Goal: Task Accomplishment & Management: Use online tool/utility

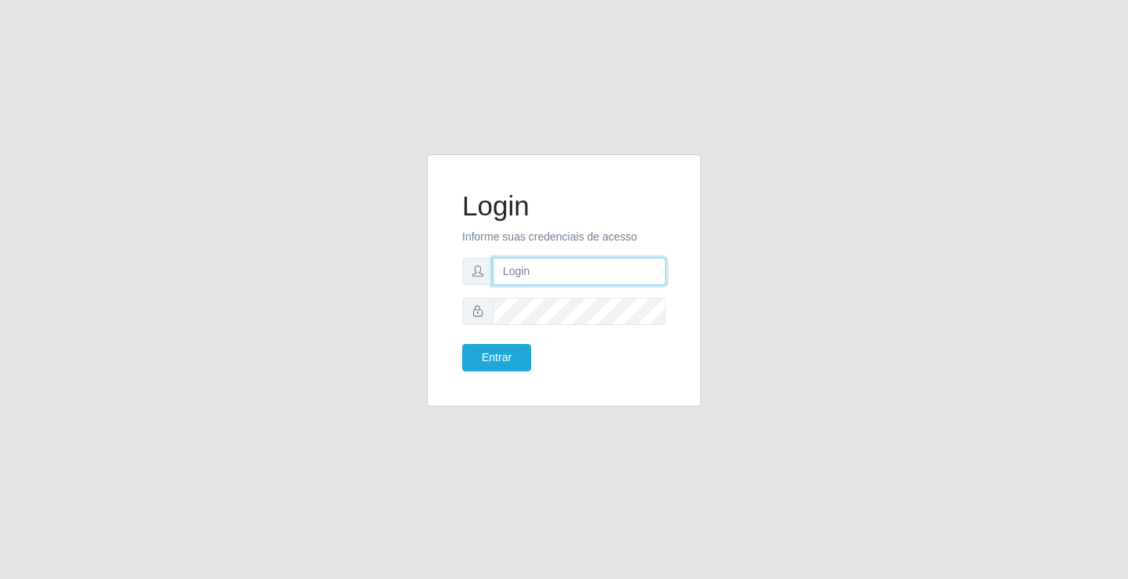
click at [544, 275] on input "text" at bounding box center [579, 271] width 173 height 27
type input "anacarla@ideal"
click at [486, 364] on button "Entrar" at bounding box center [496, 357] width 69 height 27
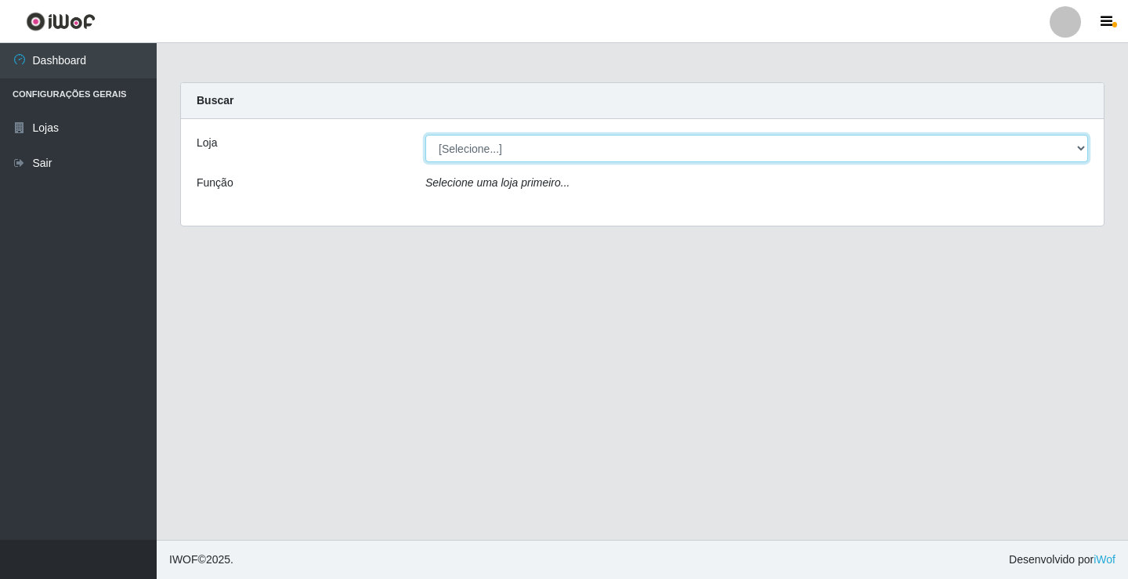
click at [1079, 148] on select "[Selecione...] Ideal - Conceição" at bounding box center [756, 148] width 663 height 27
select select "231"
click at [425, 135] on select "[Selecione...] Ideal - Conceição" at bounding box center [756, 148] width 663 height 27
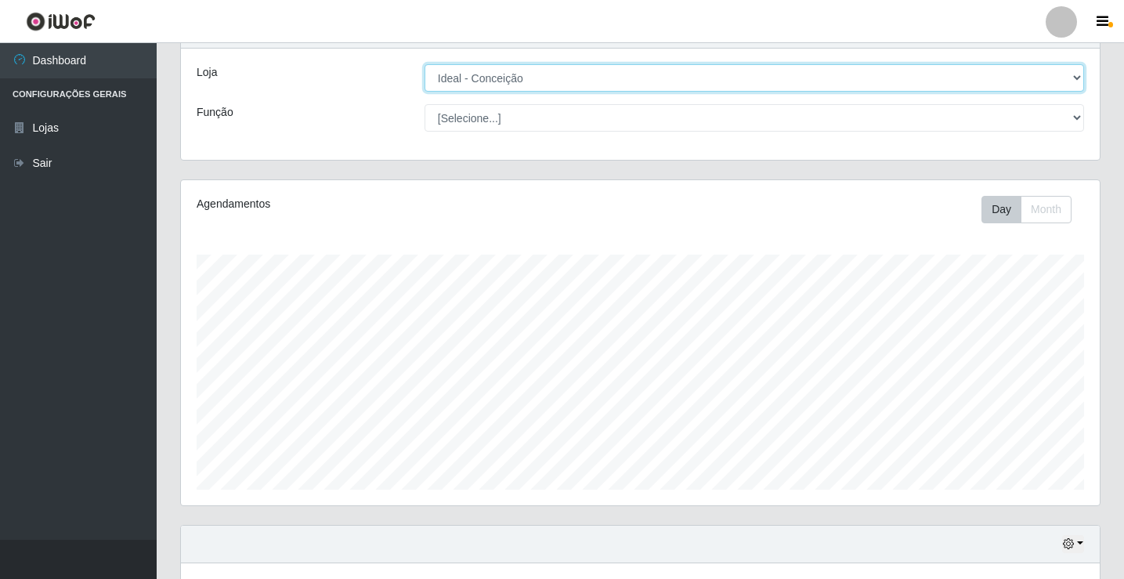
scroll to position [313, 0]
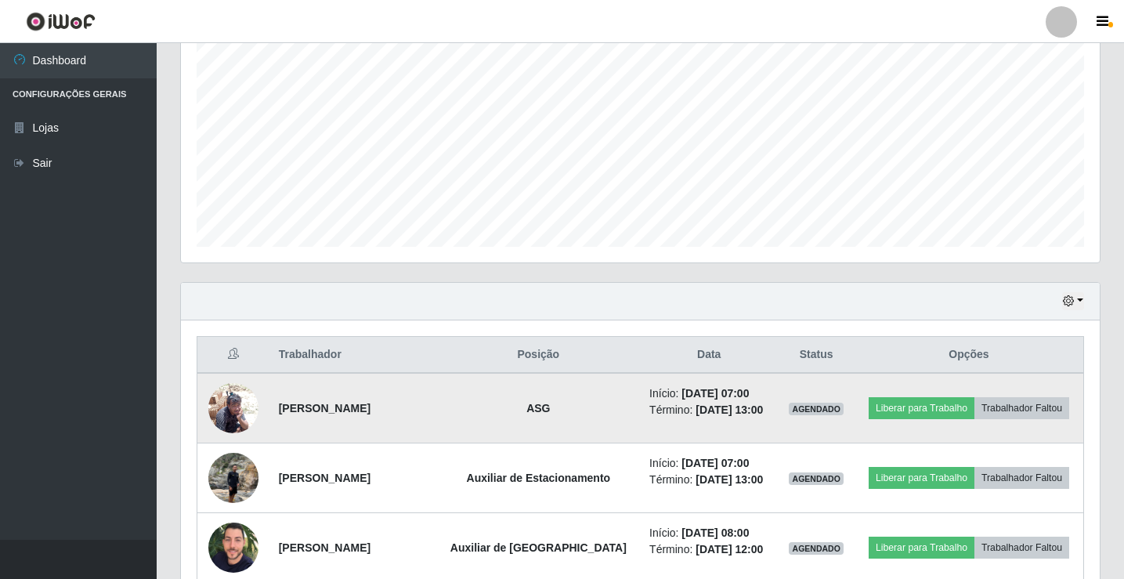
click at [230, 394] on img at bounding box center [233, 407] width 50 height 67
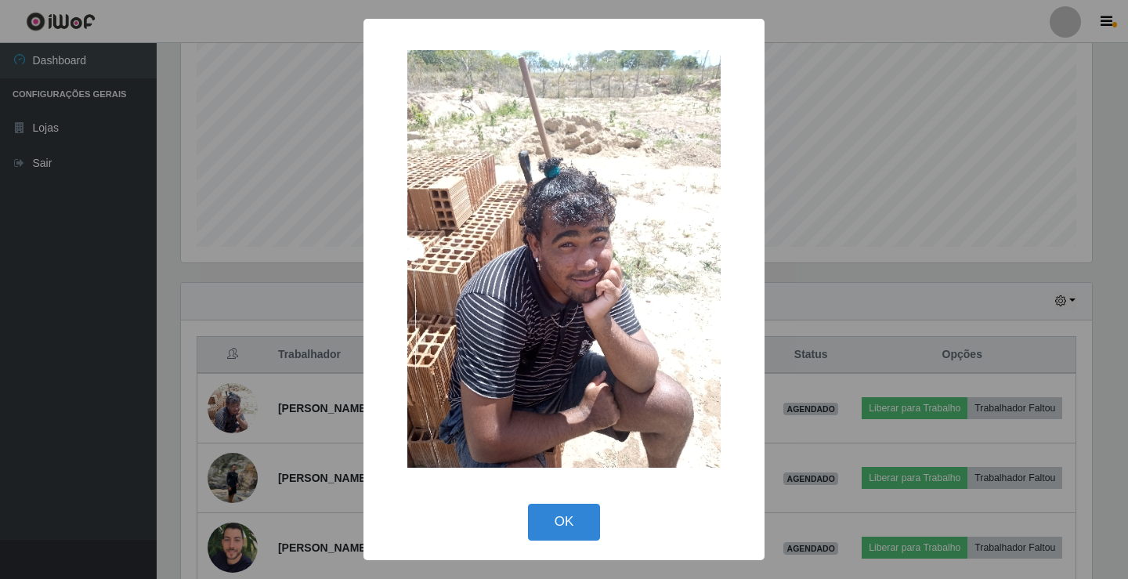
click at [242, 410] on div "× OK Cancel" at bounding box center [564, 289] width 1128 height 579
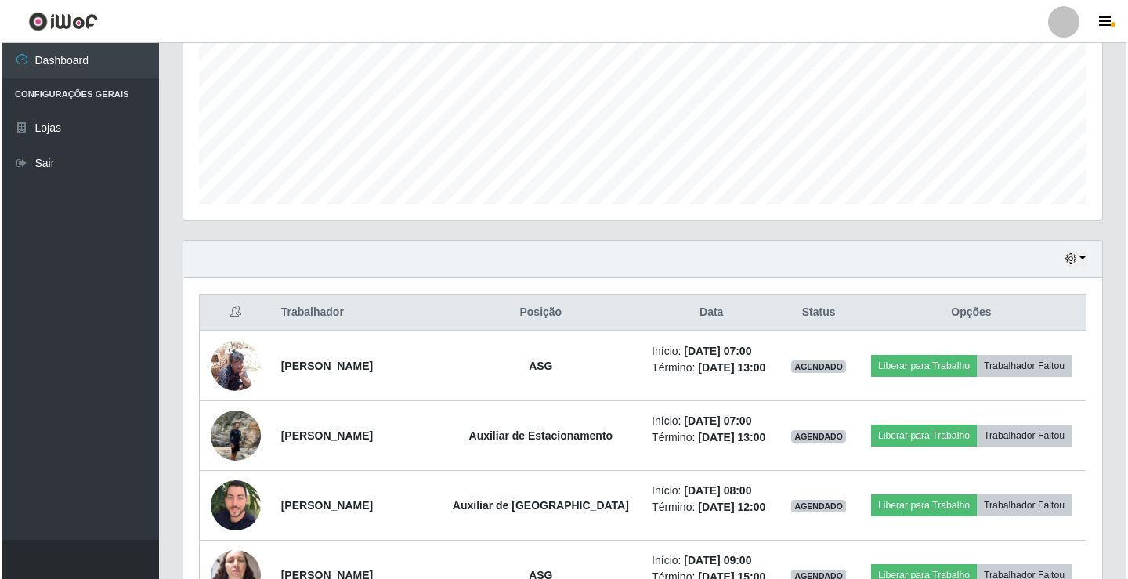
scroll to position [392, 0]
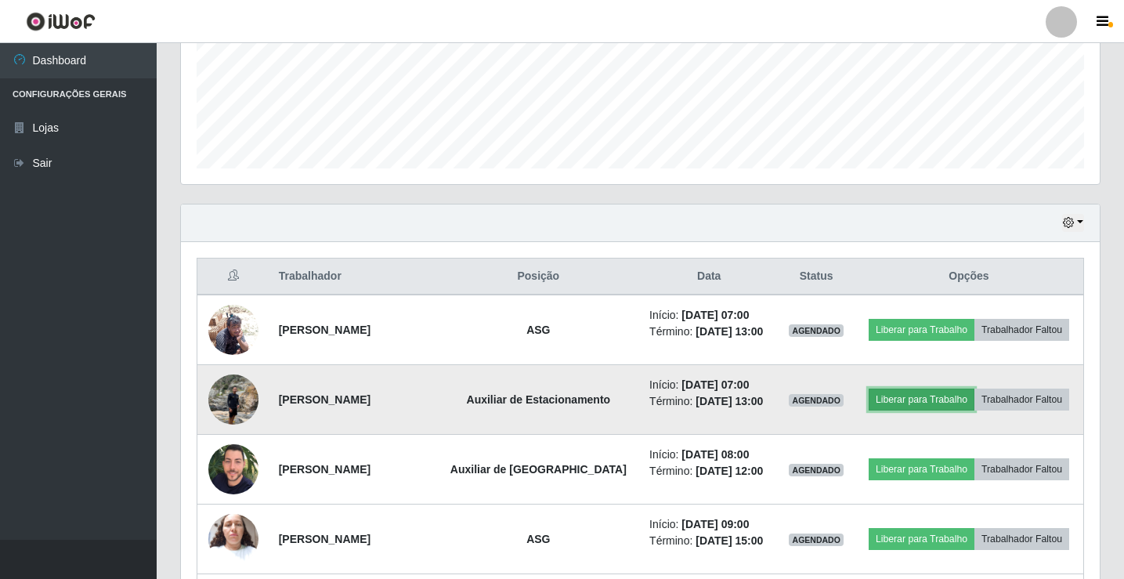
click at [943, 411] on button "Liberar para Trabalho" at bounding box center [922, 400] width 106 height 22
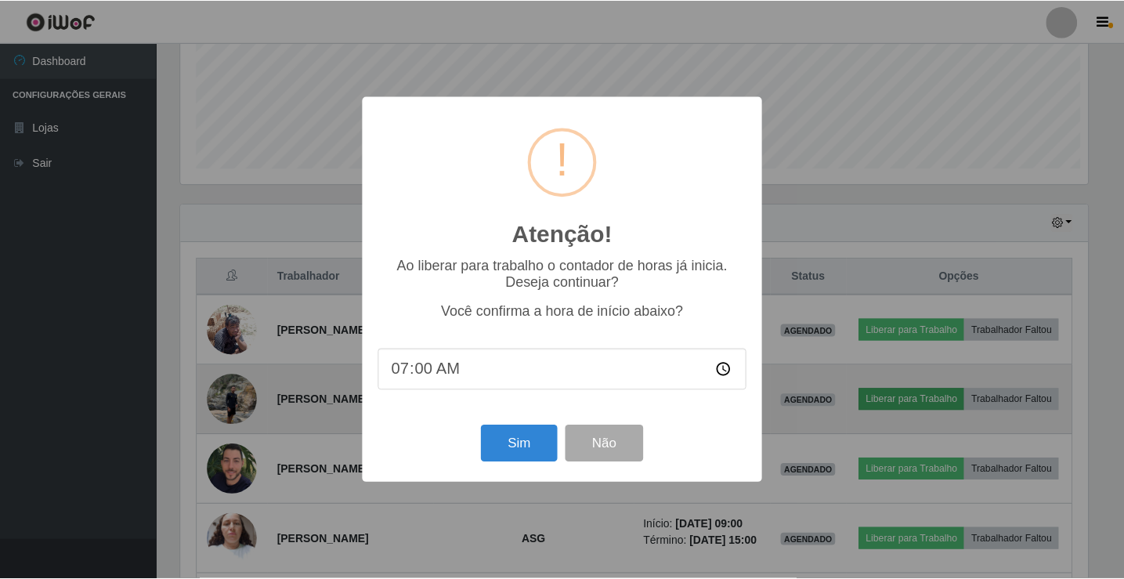
scroll to position [325, 911]
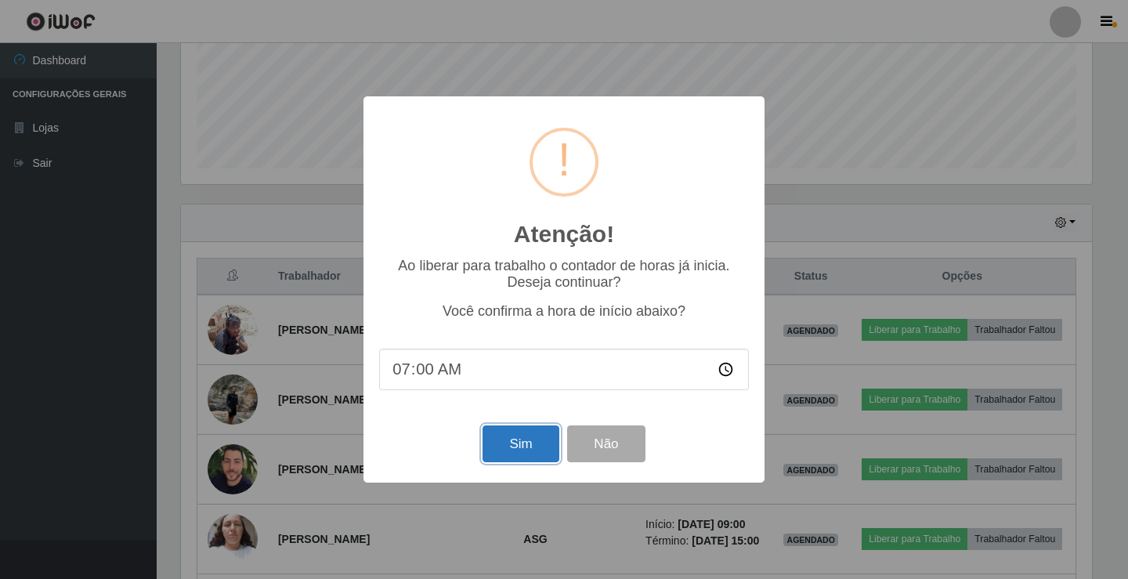
click at [517, 458] on button "Sim" at bounding box center [521, 443] width 76 height 37
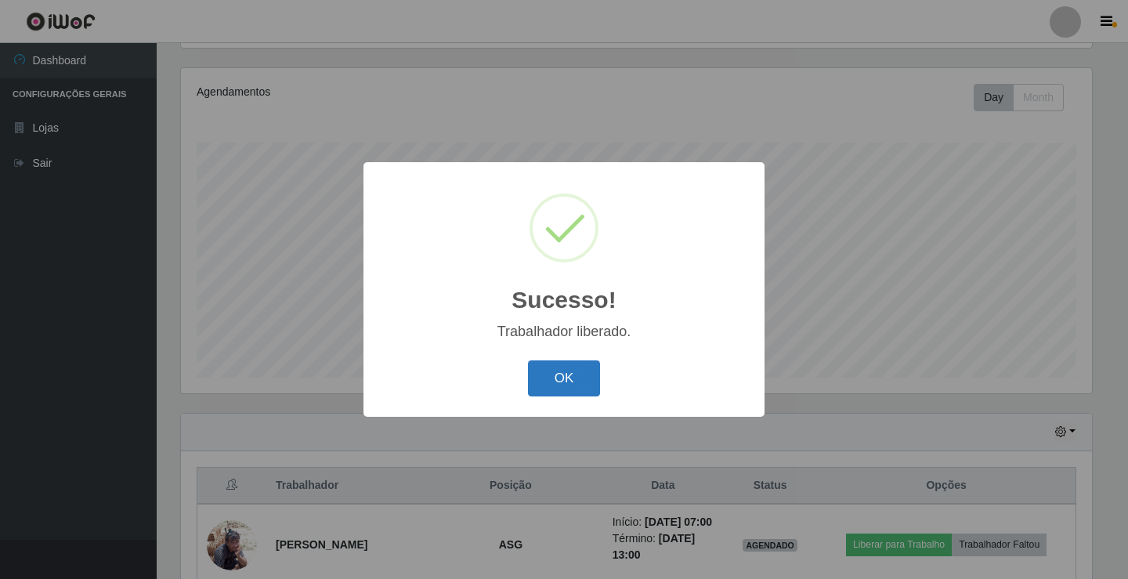
click at [548, 380] on button "OK" at bounding box center [564, 378] width 73 height 37
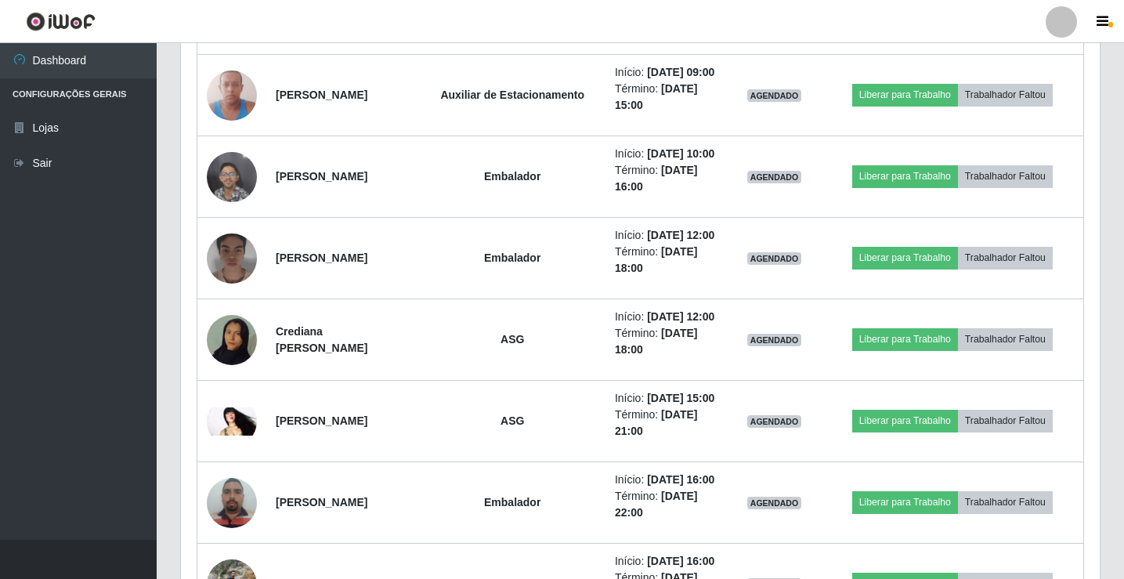
scroll to position [1044, 0]
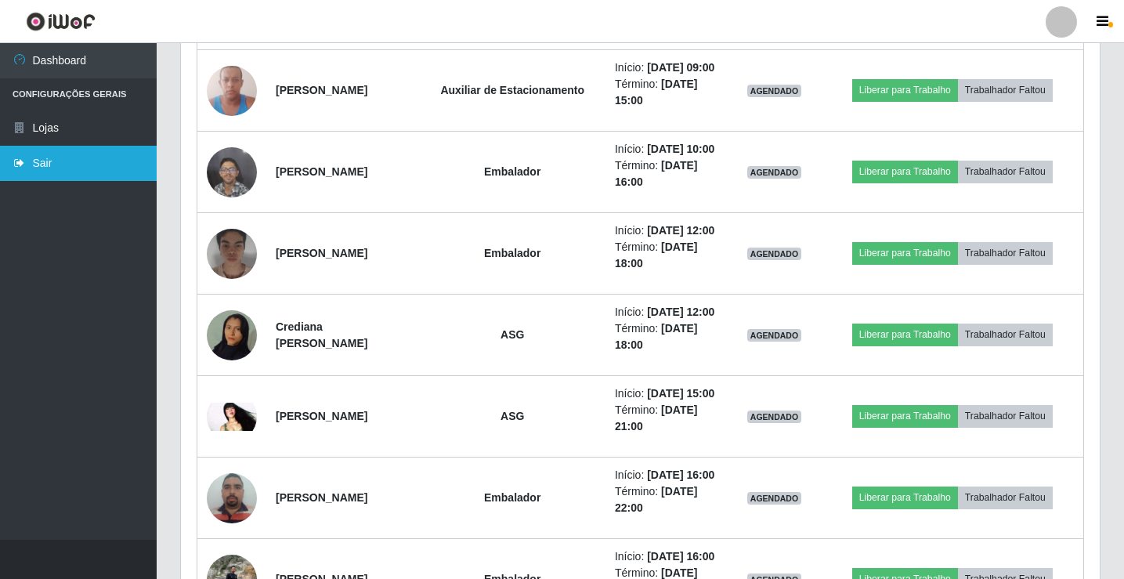
click at [92, 178] on link "Sair" at bounding box center [78, 163] width 157 height 35
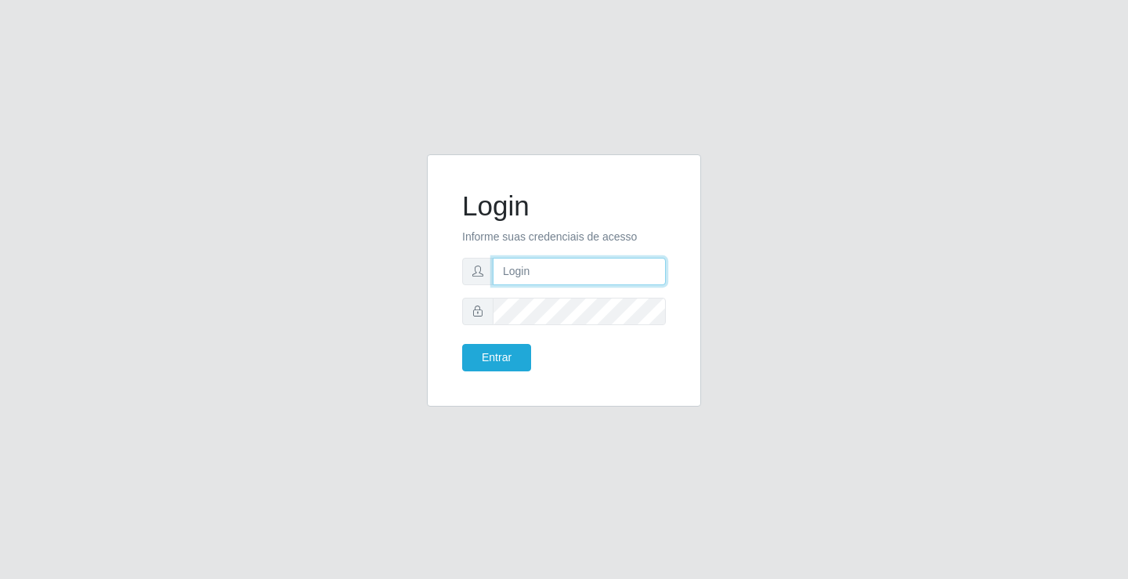
click at [538, 280] on input "text" at bounding box center [579, 271] width 173 height 27
type input "A"
type input "anacarla@ideal"
click at [462, 344] on button "Entrar" at bounding box center [496, 357] width 69 height 27
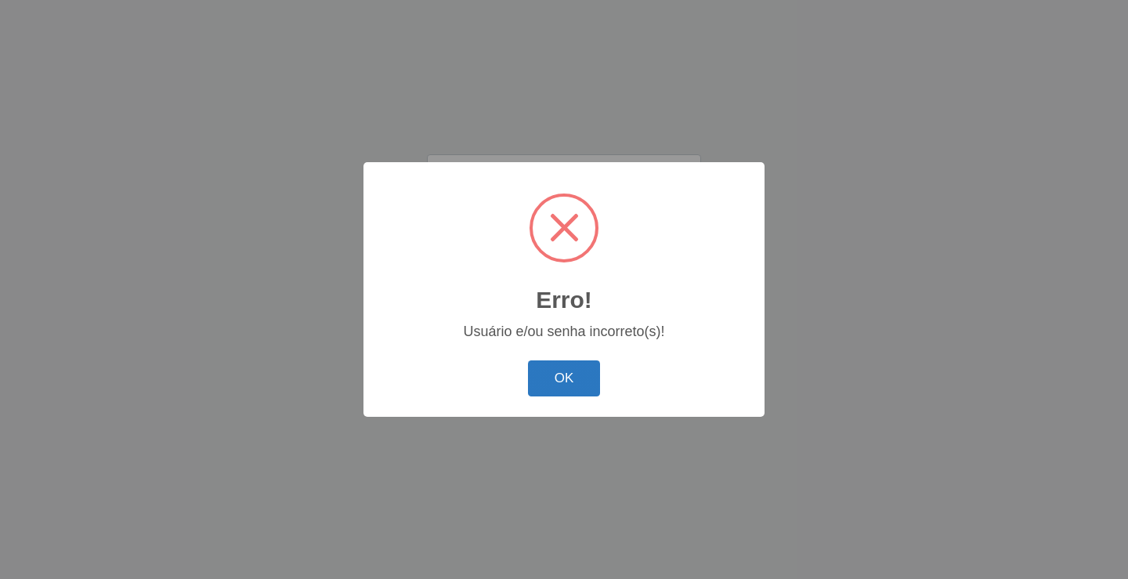
click at [565, 373] on button "OK" at bounding box center [564, 378] width 73 height 37
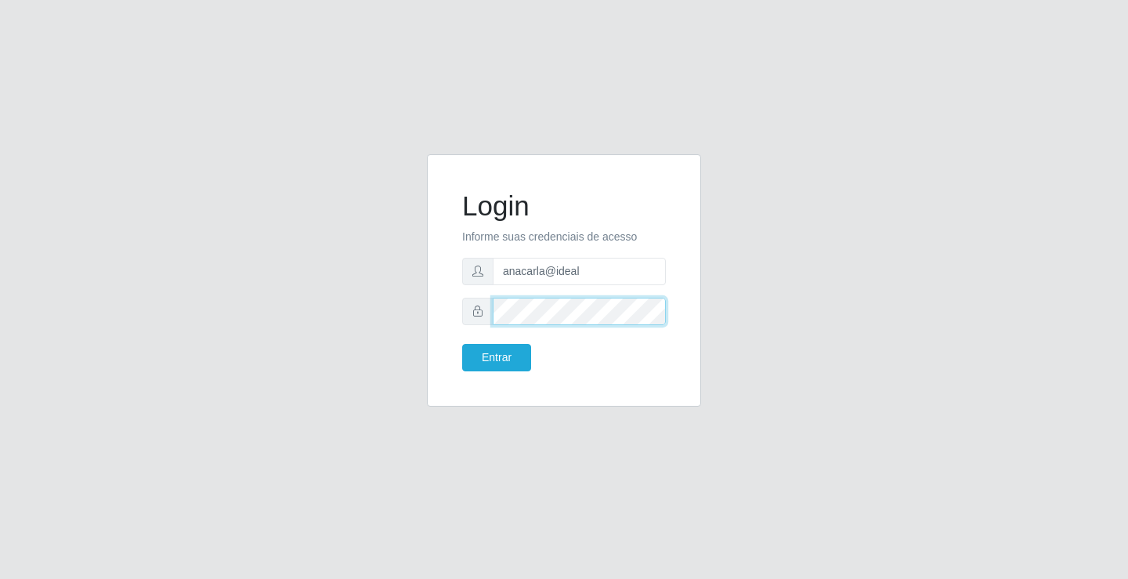
click at [462, 344] on button "Entrar" at bounding box center [496, 357] width 69 height 27
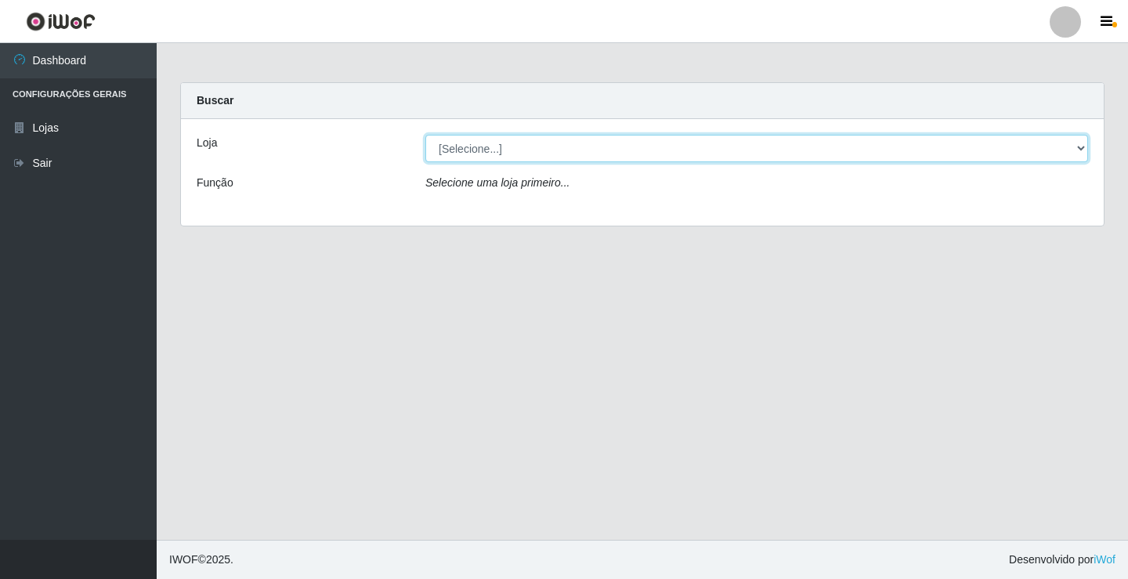
click at [1082, 154] on select "[Selecione...] Ideal - Conceição" at bounding box center [756, 148] width 663 height 27
select select "231"
click at [425, 135] on select "[Selecione...] Ideal - Conceição" at bounding box center [756, 148] width 663 height 27
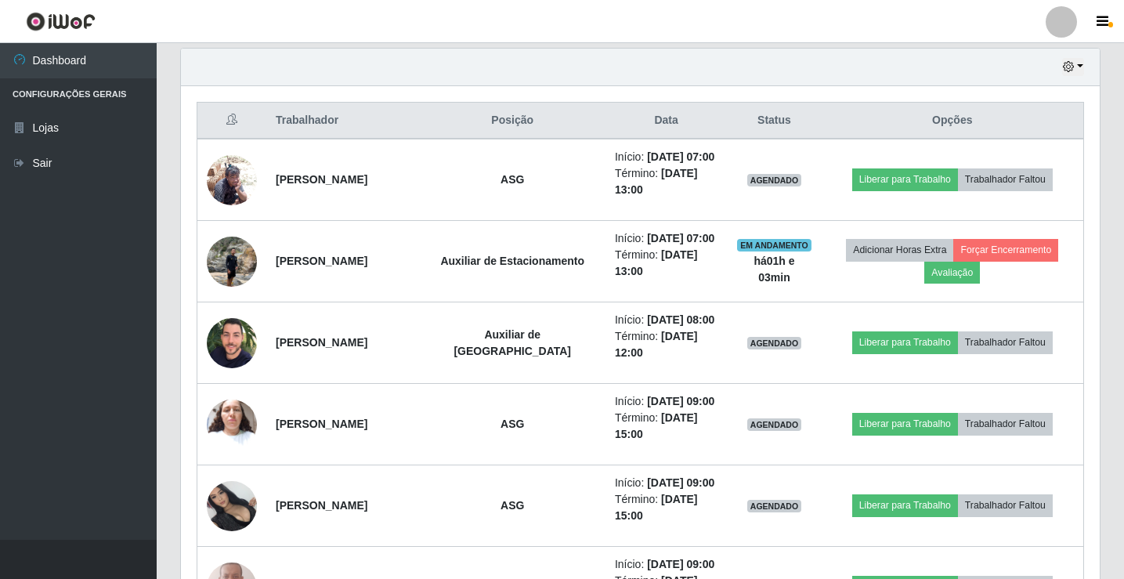
scroll to position [548, 0]
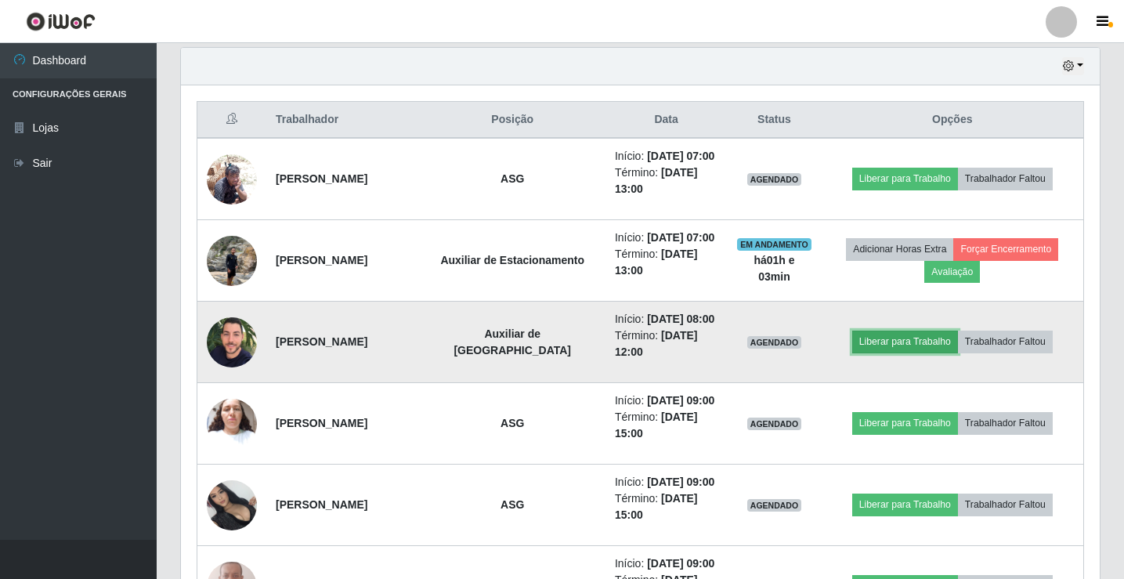
click at [899, 353] on button "Liberar para Trabalho" at bounding box center [905, 342] width 106 height 22
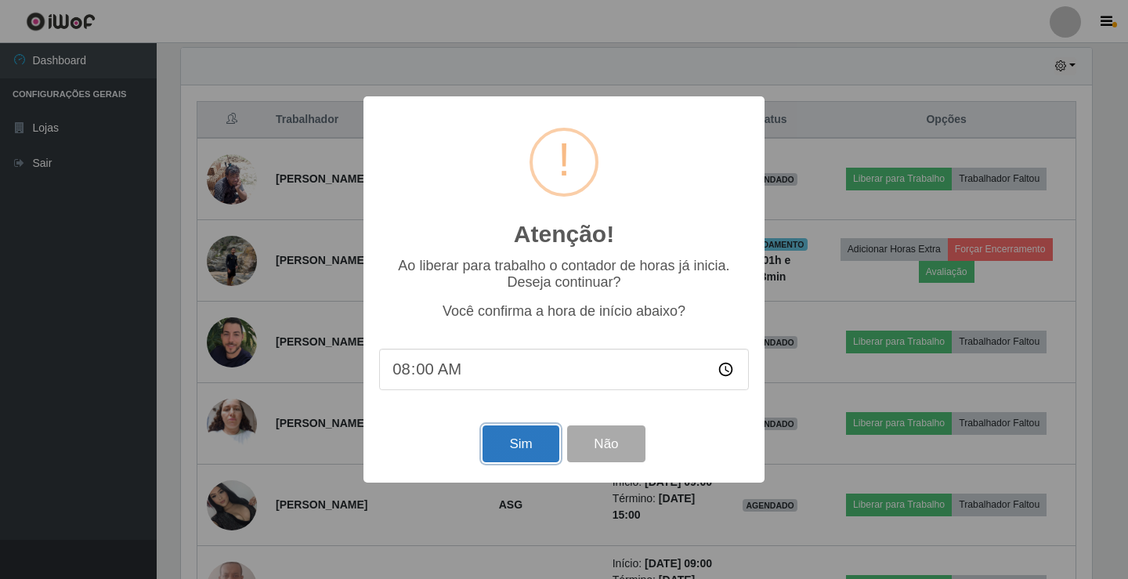
click at [508, 432] on button "Sim" at bounding box center [521, 443] width 76 height 37
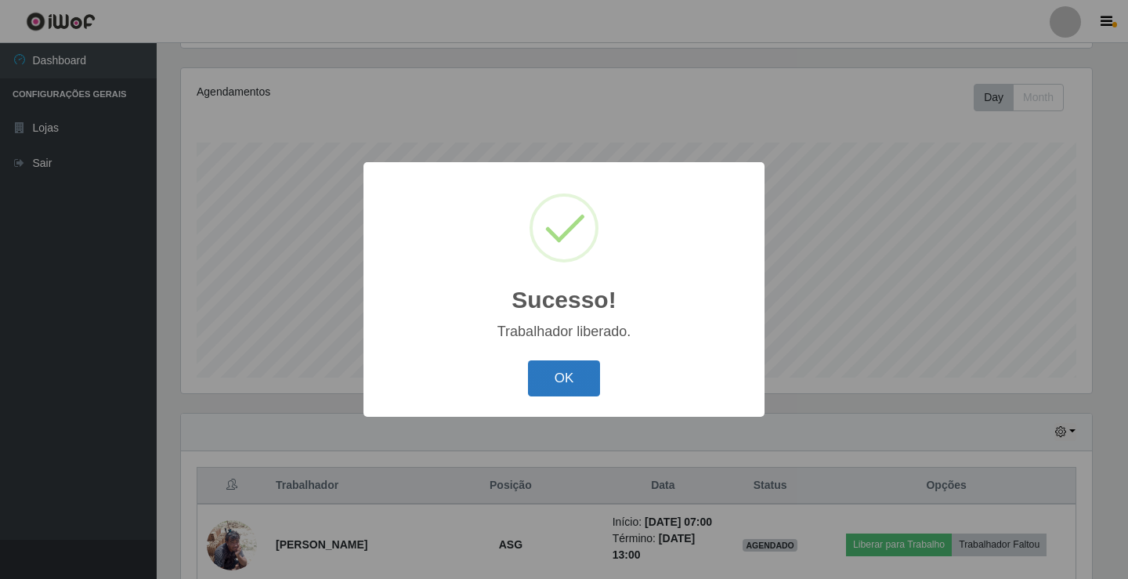
click at [595, 375] on button "OK" at bounding box center [564, 378] width 73 height 37
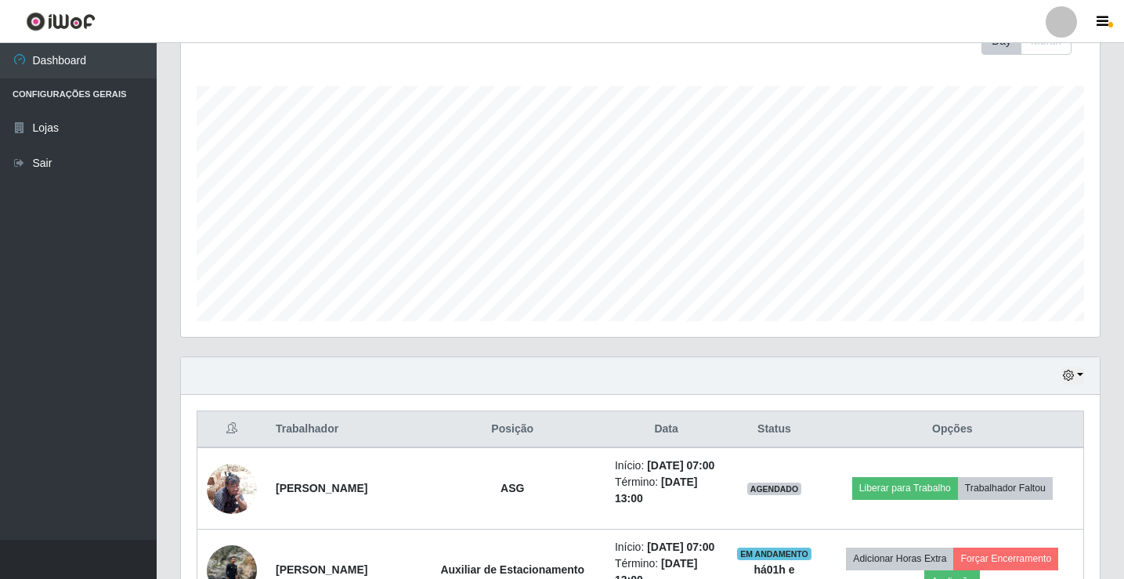
scroll to position [496, 0]
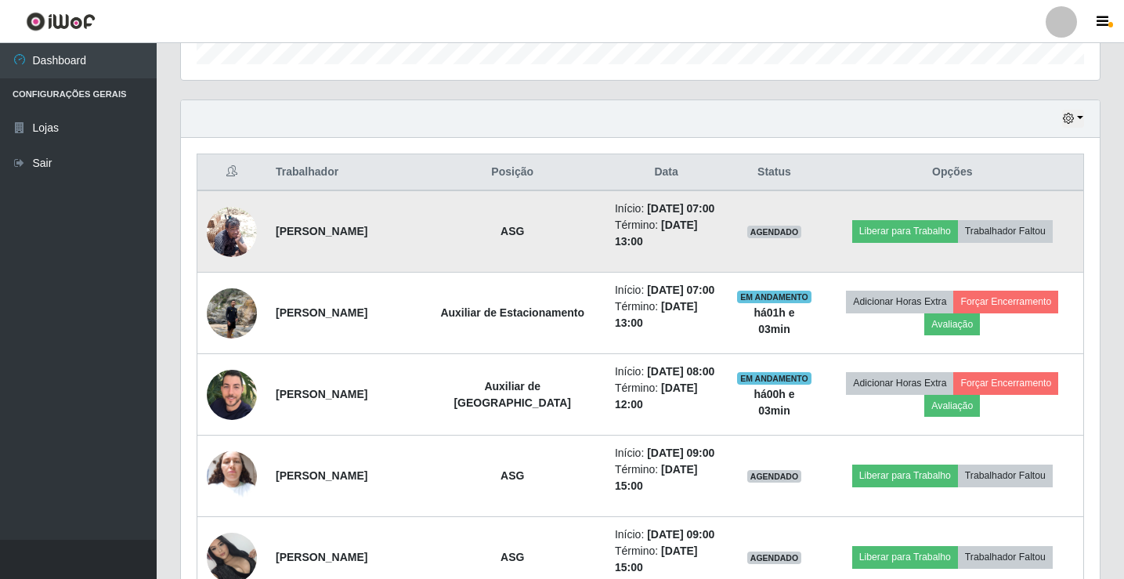
click at [251, 249] on img at bounding box center [232, 231] width 50 height 67
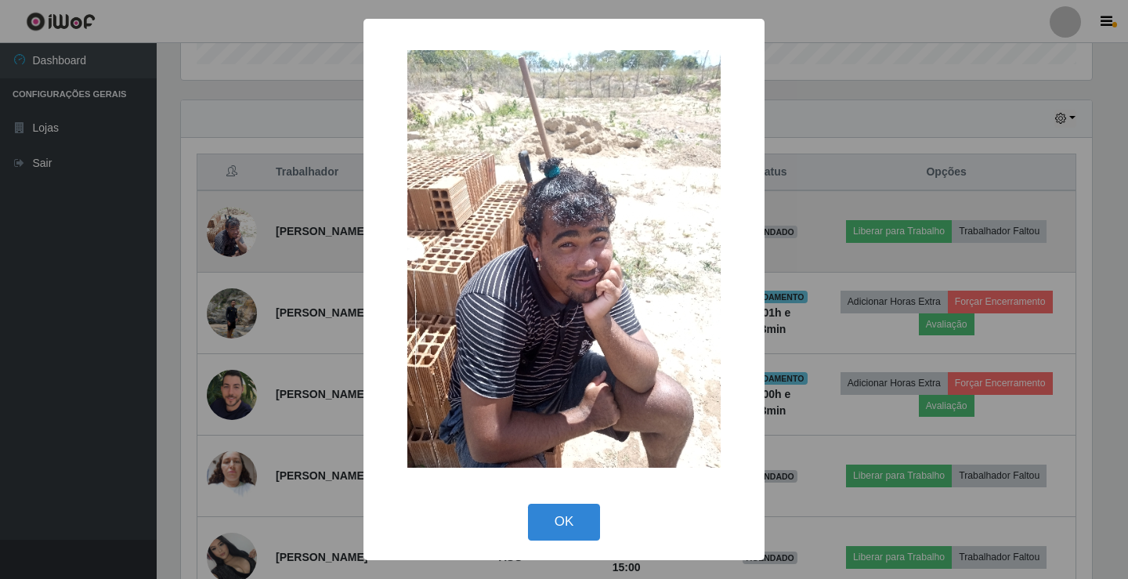
click at [251, 249] on div "× OK Cancel" at bounding box center [564, 289] width 1128 height 579
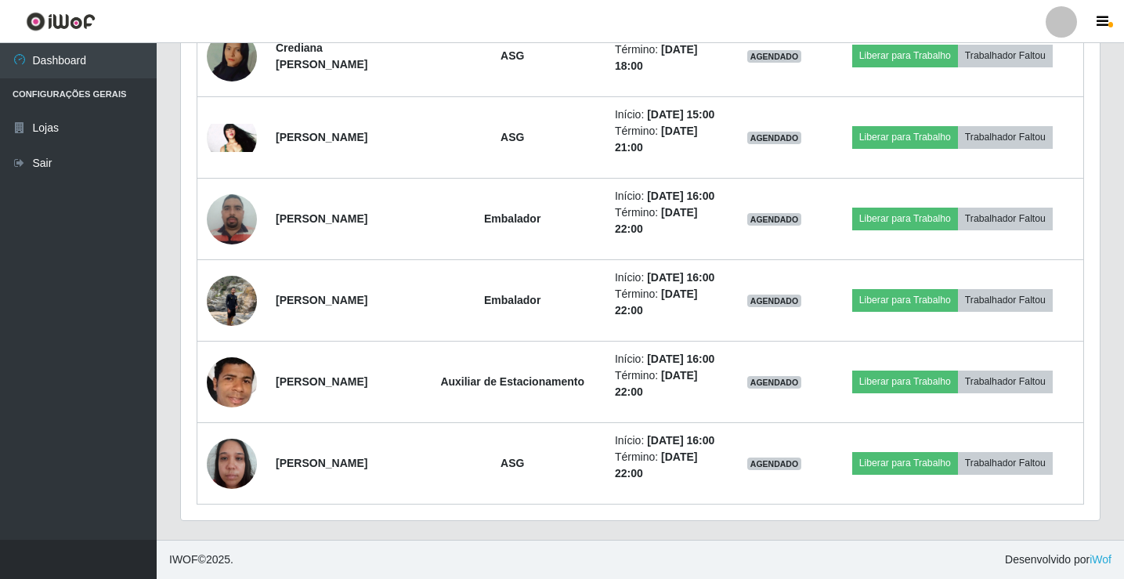
scroll to position [1436, 0]
click at [39, 165] on link "Sair" at bounding box center [78, 163] width 157 height 35
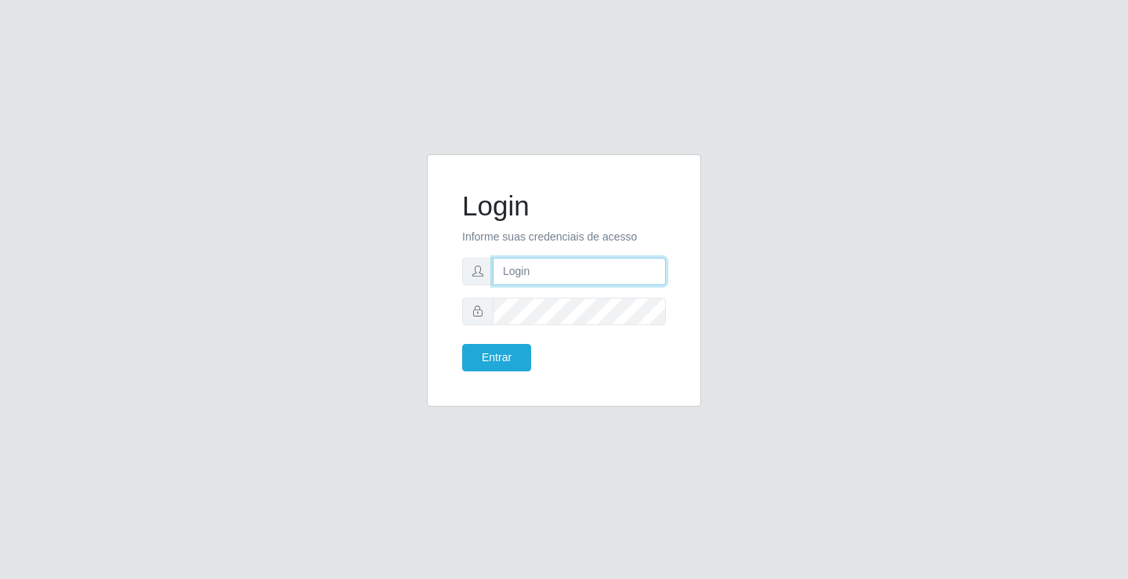
click at [546, 268] on input "text" at bounding box center [579, 271] width 173 height 27
type input "anacarla@ideal"
click at [475, 352] on button "Entrar" at bounding box center [496, 357] width 69 height 27
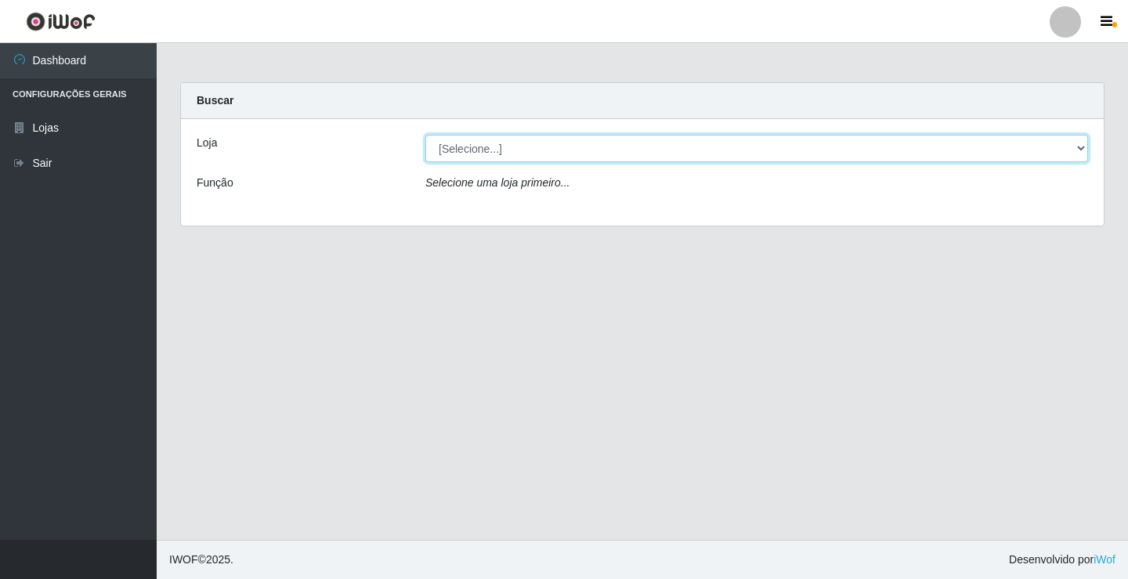
click at [1081, 145] on select "[Selecione...] Ideal - Conceição" at bounding box center [756, 148] width 663 height 27
select select "231"
click at [425, 135] on select "[Selecione...] Ideal - Conceição" at bounding box center [756, 148] width 663 height 27
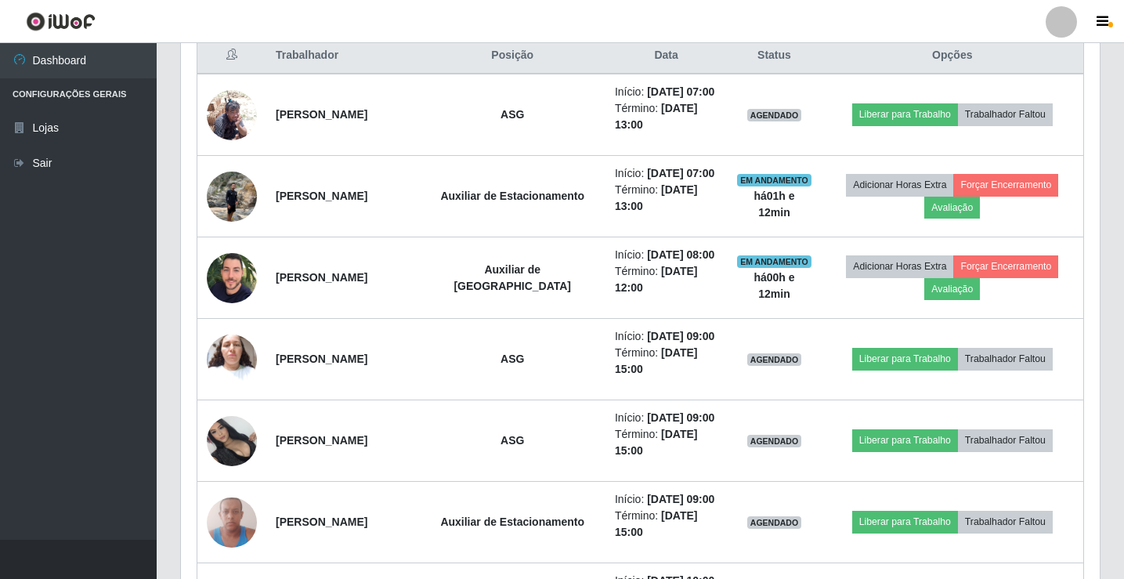
scroll to position [627, 0]
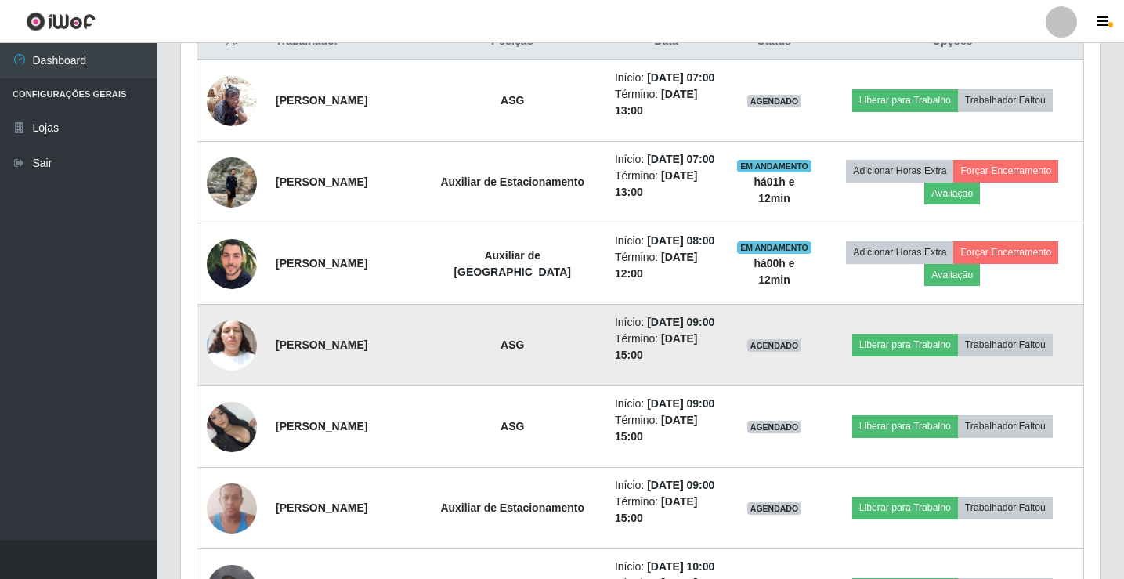
click at [227, 378] on img at bounding box center [232, 345] width 50 height 67
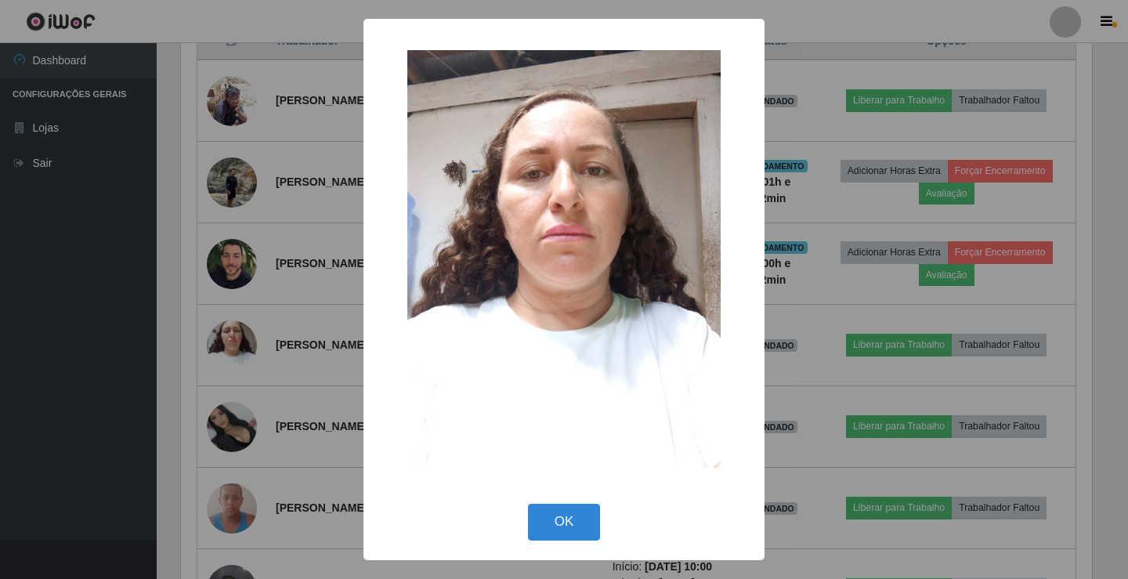
click at [211, 359] on div "× OK Cancel" at bounding box center [564, 289] width 1128 height 579
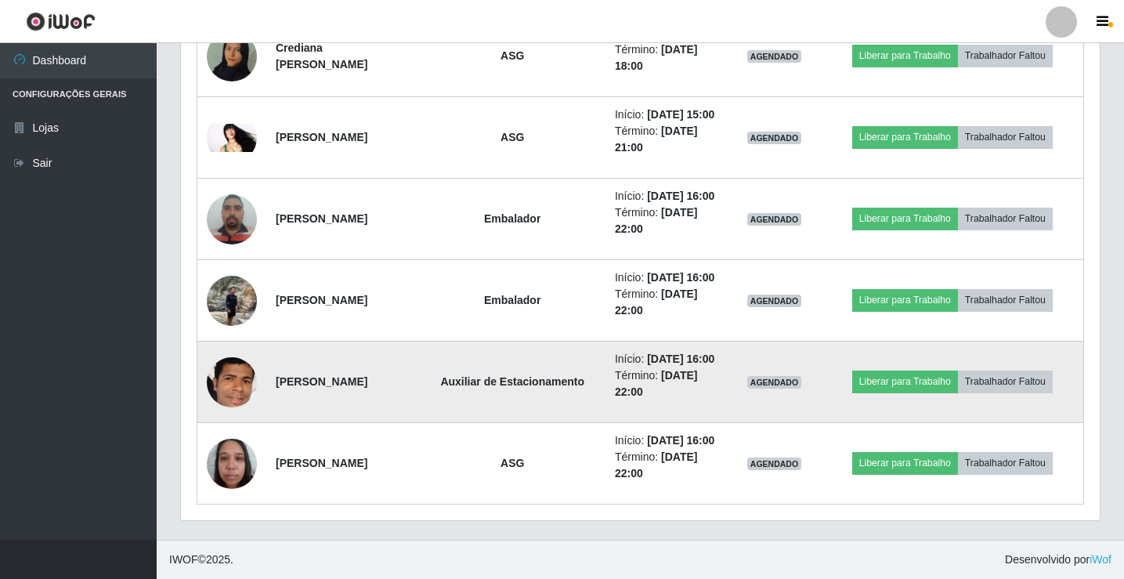
scroll to position [1554, 0]
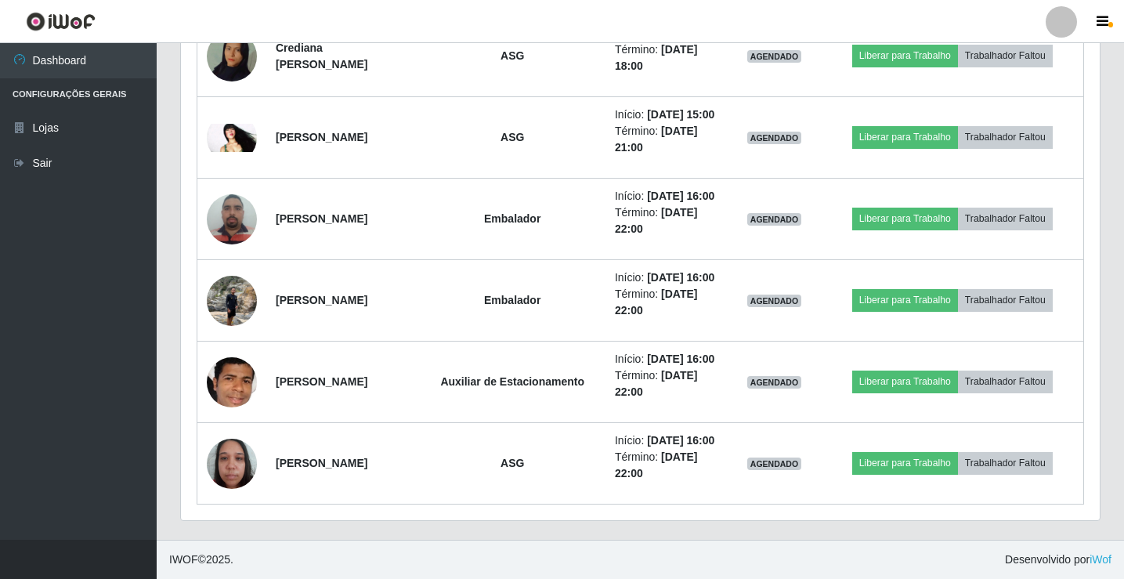
click at [125, 182] on ul "Dashboard Configurações Gerais Lojas Sair" at bounding box center [78, 291] width 157 height 497
click at [112, 166] on link "Sair" at bounding box center [78, 163] width 157 height 35
